Goal: Navigation & Orientation: Understand site structure

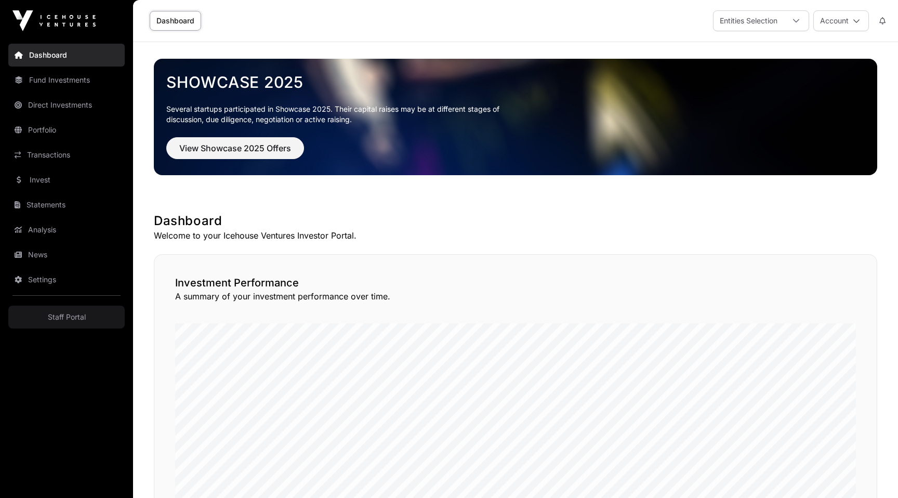
click at [72, 88] on link "Fund Investments" at bounding box center [66, 80] width 116 height 23
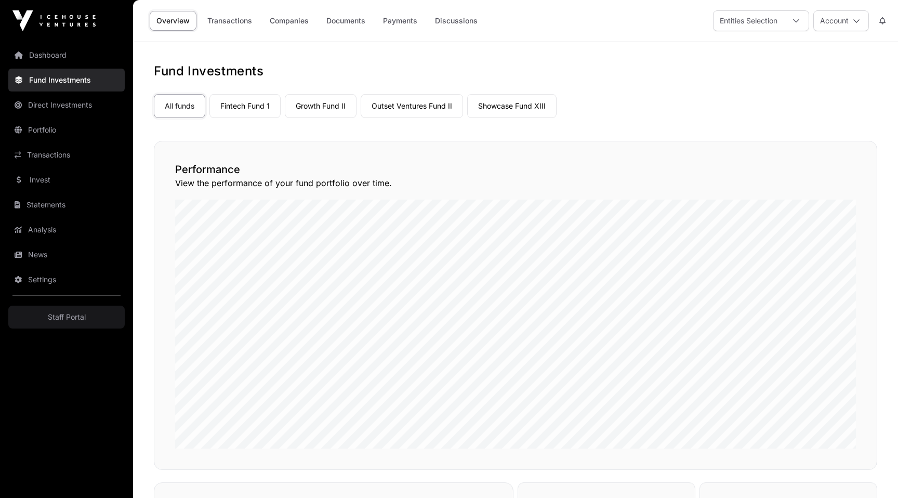
click at [72, 100] on link "Direct Investments" at bounding box center [66, 105] width 116 height 23
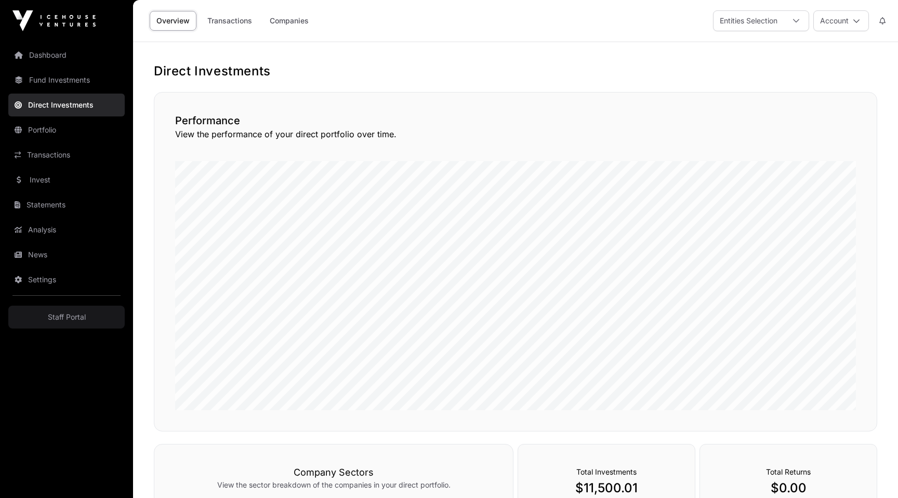
click at [71, 129] on link "Portfolio" at bounding box center [66, 129] width 116 height 23
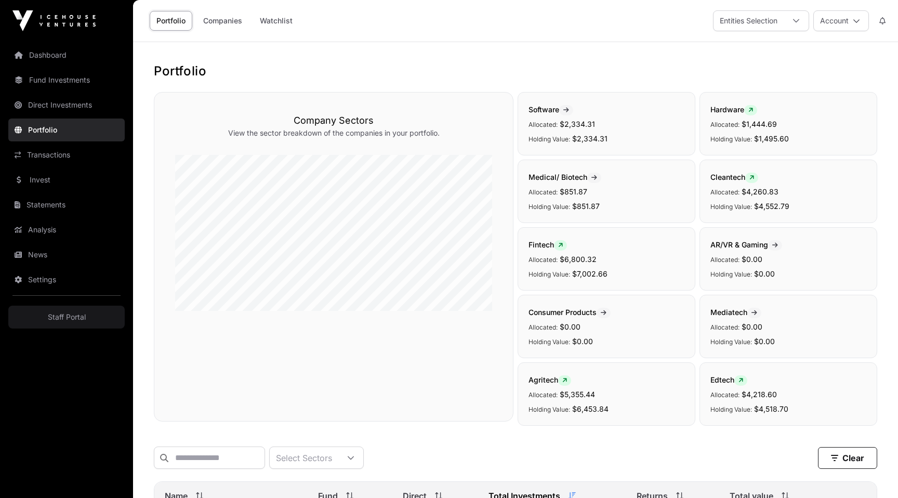
click at [72, 156] on link "Transactions" at bounding box center [66, 154] width 116 height 23
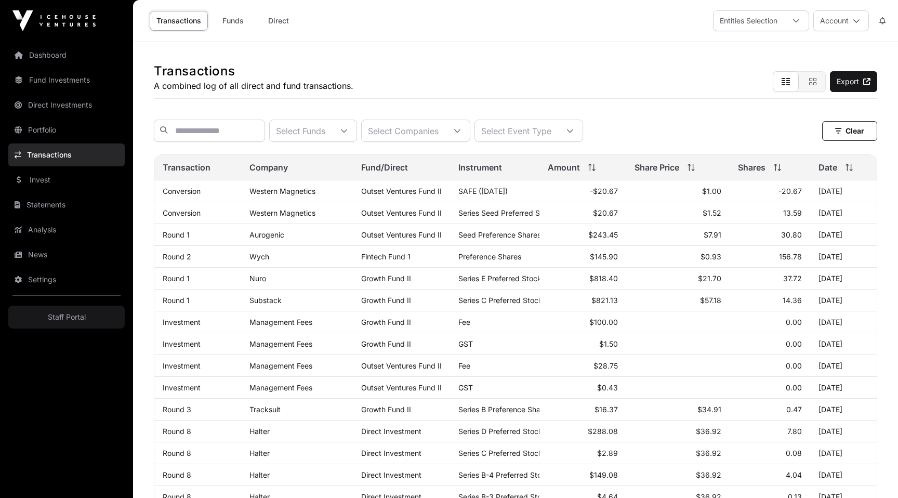
click at [65, 56] on link "Dashboard" at bounding box center [66, 55] width 116 height 23
